Goal: Check status: Check status

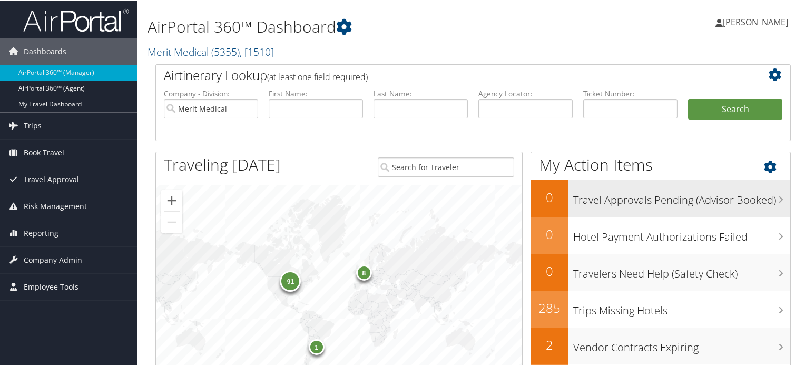
click at [630, 196] on h3 "Travel Approvals Pending (Advisor Booked)" at bounding box center [681, 197] width 217 height 20
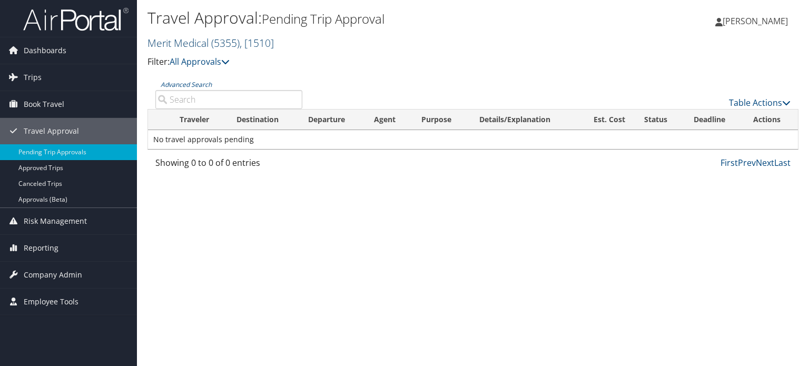
click at [224, 48] on span "( 5355 )" at bounding box center [225, 43] width 28 height 14
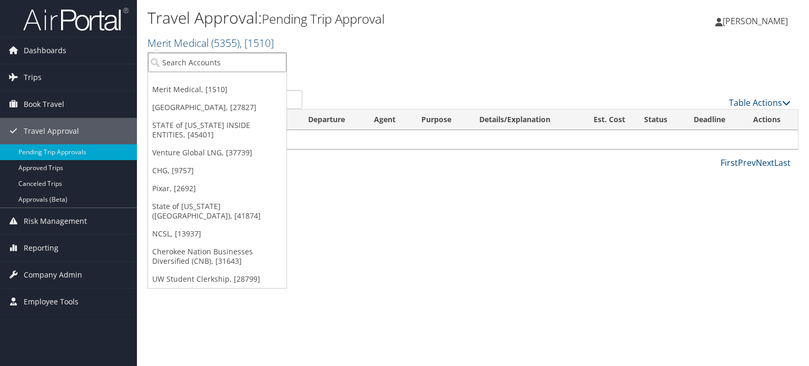
click at [205, 62] on input "search" at bounding box center [217, 62] width 139 height 19
type input "Agres"
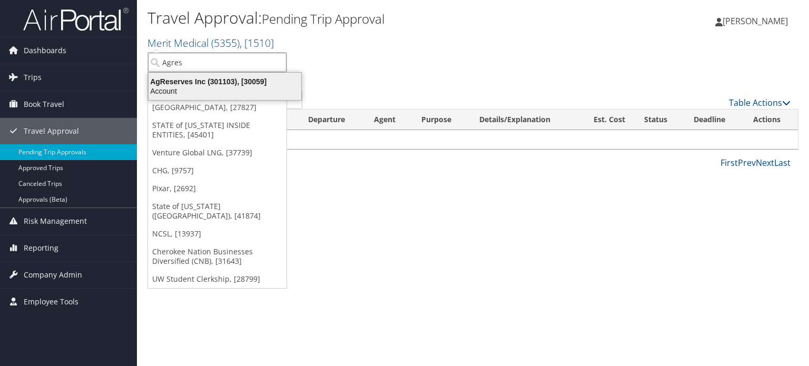
click at [259, 85] on div "AgReserves Inc (301103), [30059]" at bounding box center [224, 81] width 165 height 9
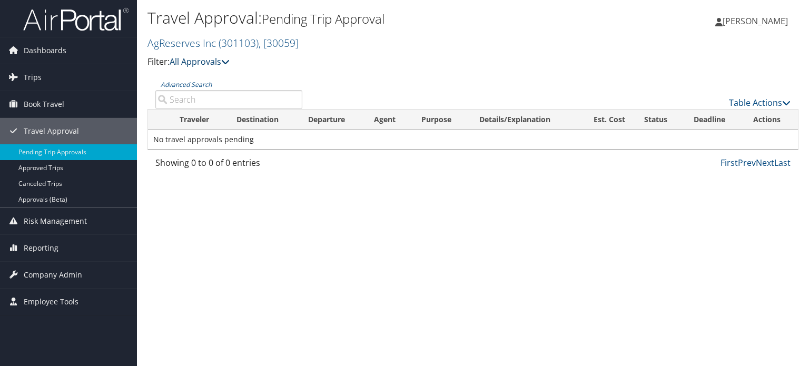
click at [228, 62] on icon at bounding box center [225, 61] width 8 height 8
click at [411, 41] on h2 "AgReserves Inc ( 301103 ) , [ 30059 ]" at bounding box center [365, 42] width 434 height 18
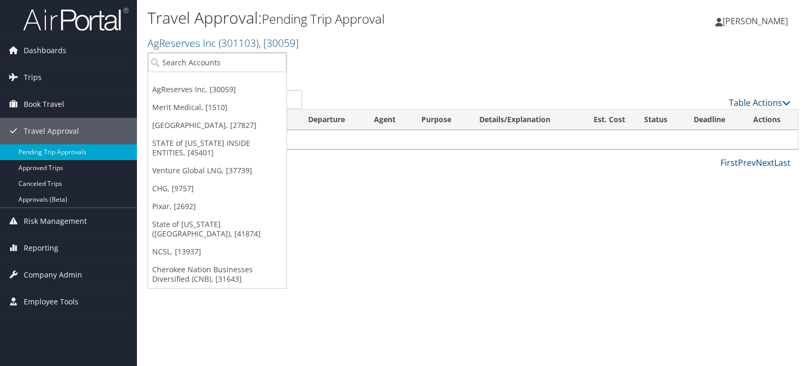
click at [375, 180] on div "Travel Approval: Pending Trip Approval AgReserves Inc ( 301103 ) , [ 30059 ] Ag…" at bounding box center [473, 183] width 672 height 366
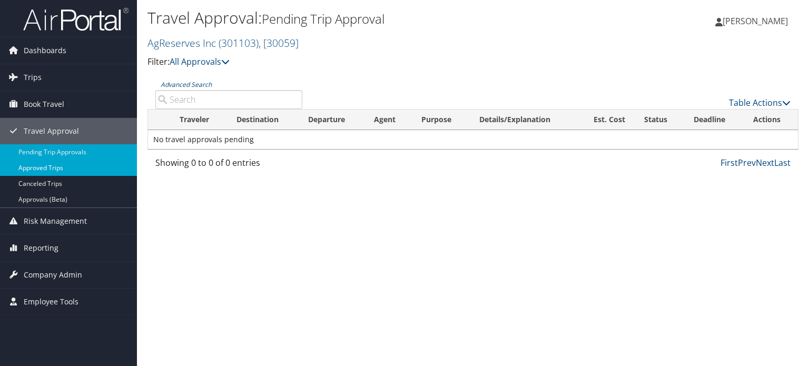
click at [40, 168] on link "Approved Trips" at bounding box center [68, 168] width 137 height 16
